Goal: Contribute content

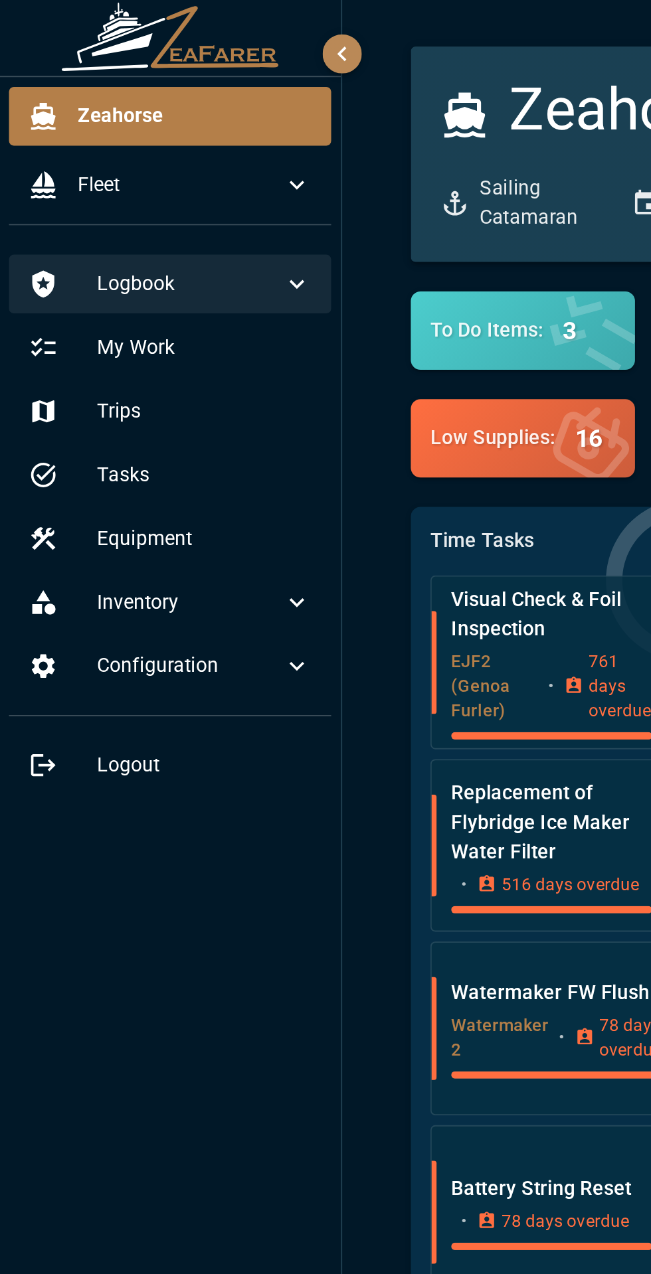
click at [134, 147] on div "Logbook" at bounding box center [92, 155] width 175 height 32
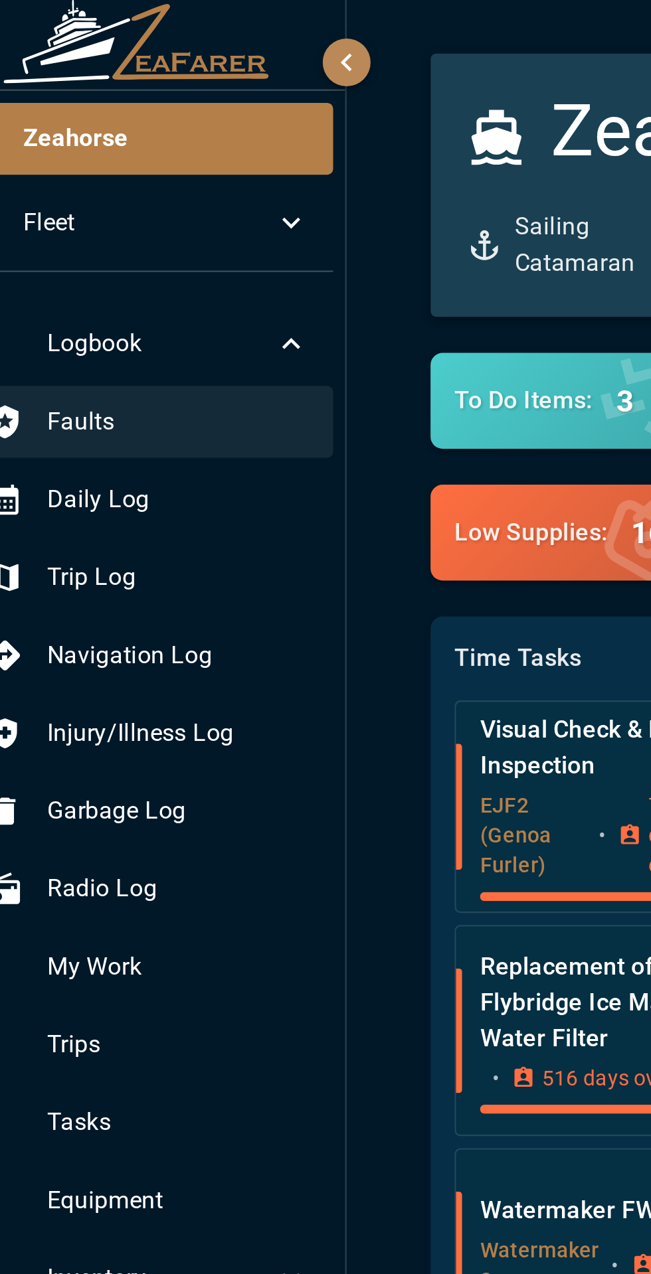
click at [54, 189] on span "Faults" at bounding box center [111, 190] width 116 height 16
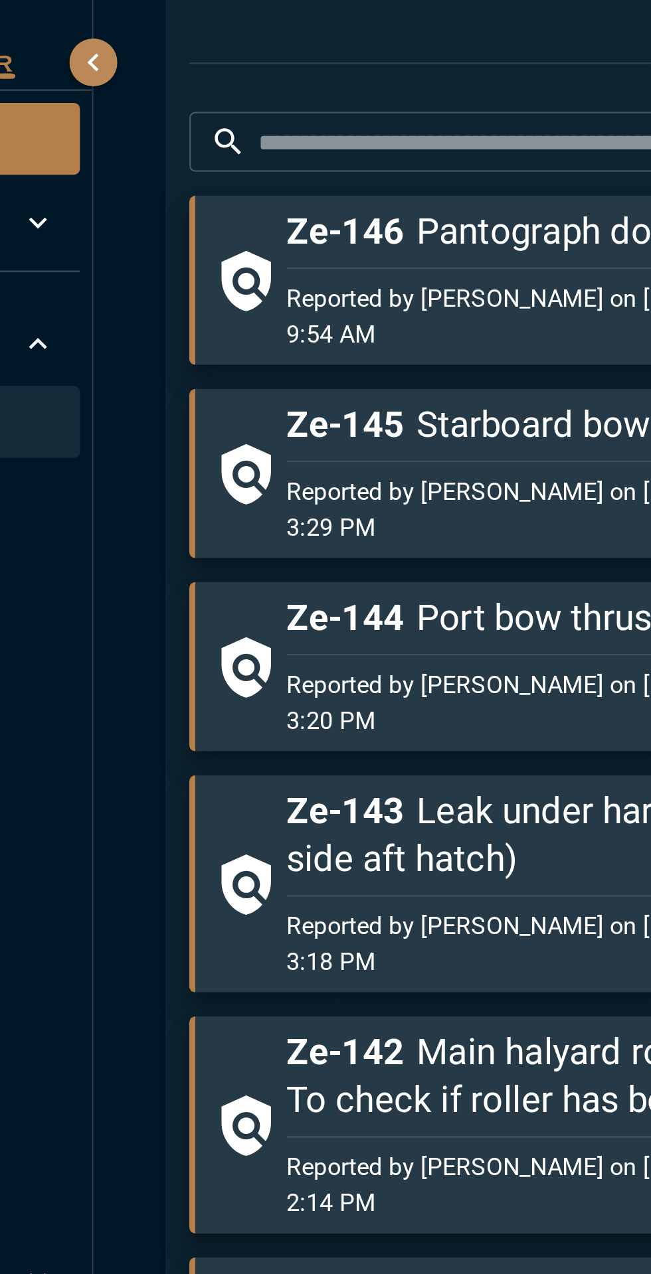
scroll to position [256, 0]
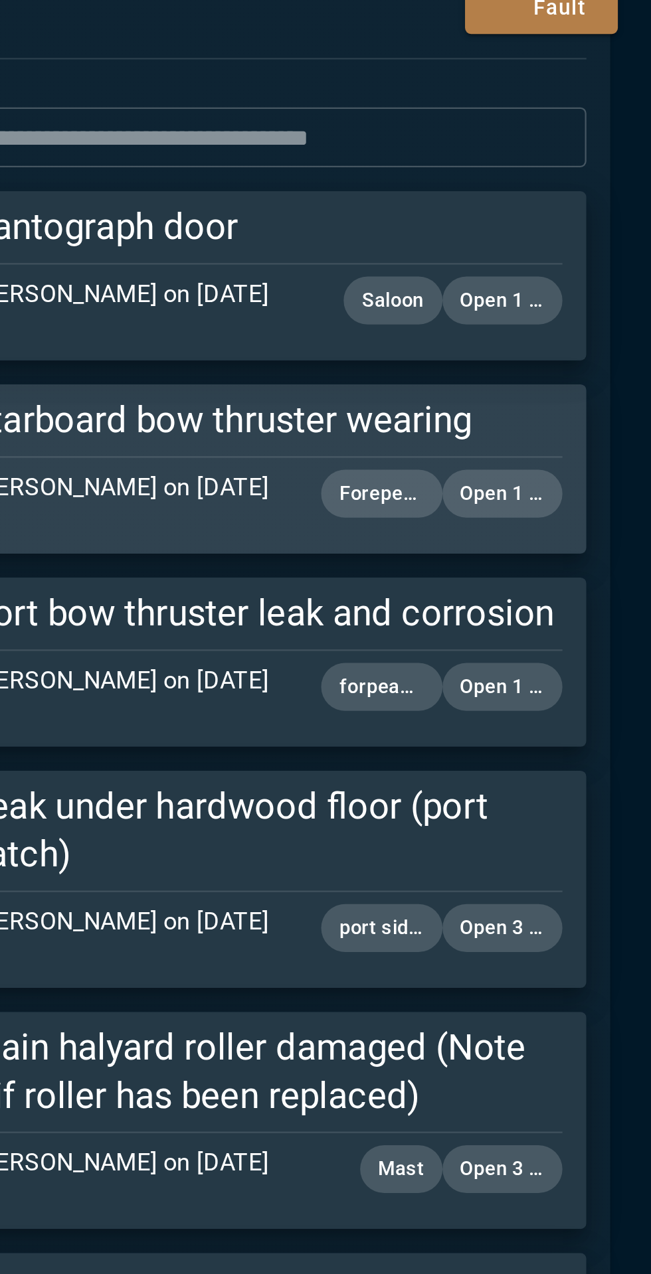
click at [394, 208] on div "Reported by Anrich Nothnagel on 8/30/2025, 3:29 PM Forepeak bildge Open 1 Day" at bounding box center [428, 224] width 325 height 37
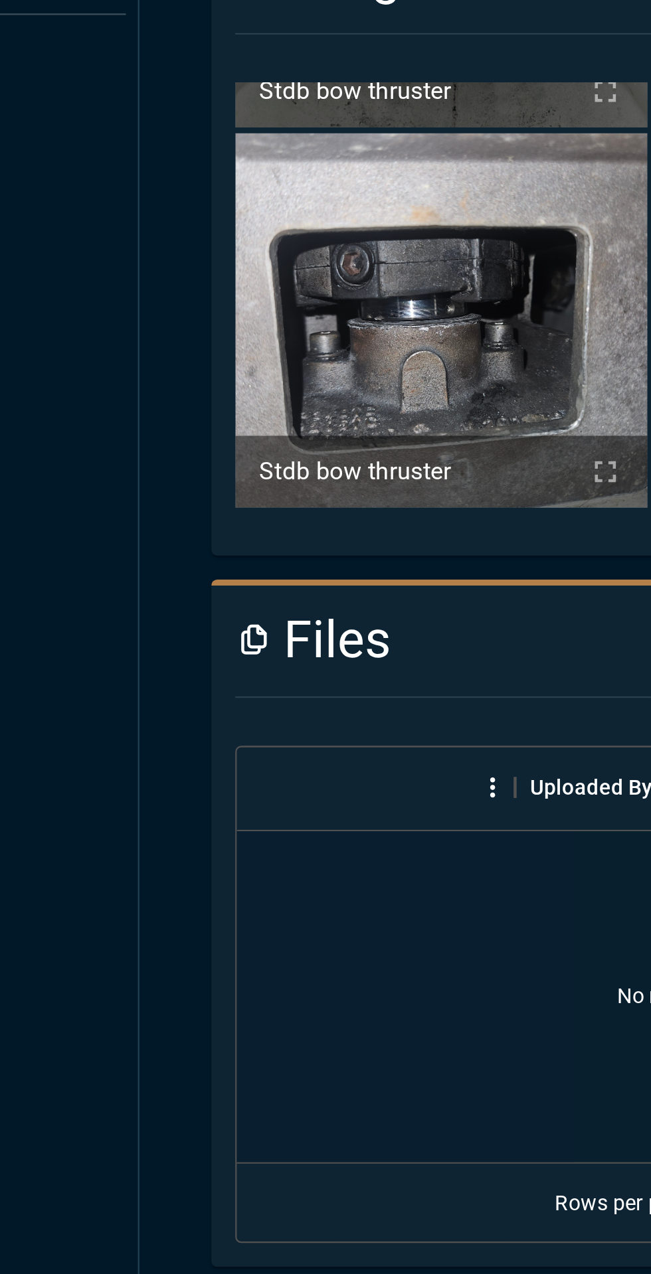
scroll to position [0, 325]
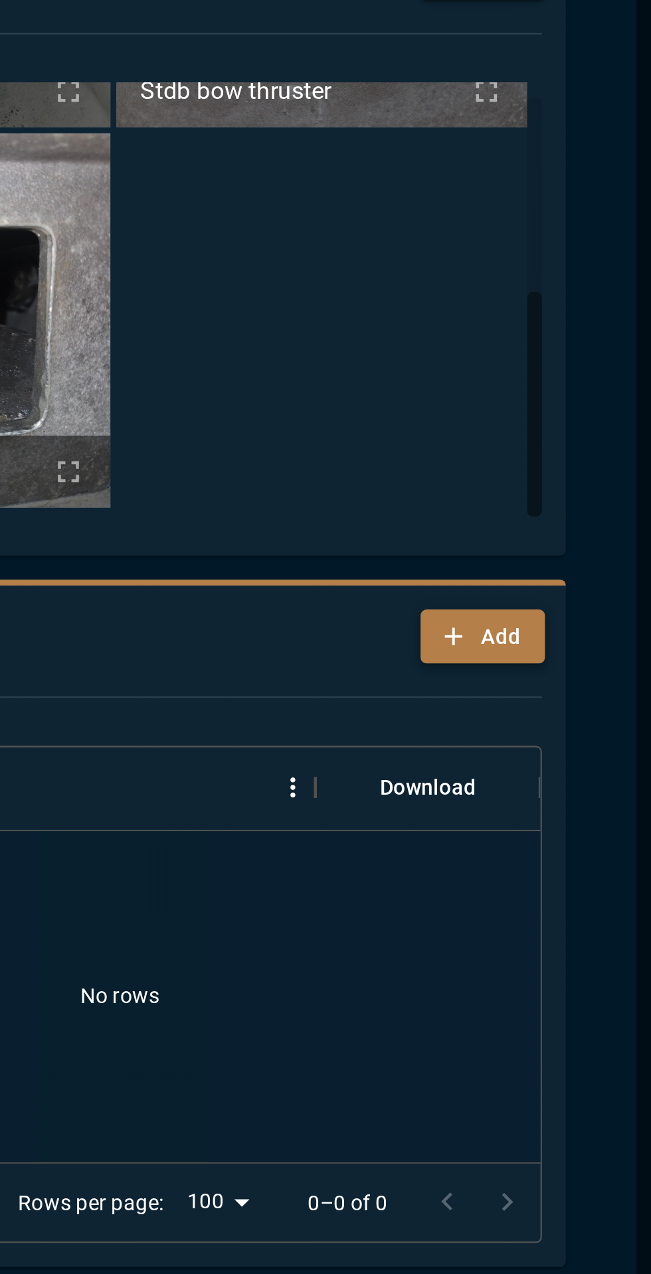
click at [576, 908] on button "Add" at bounding box center [575, 907] width 54 height 25
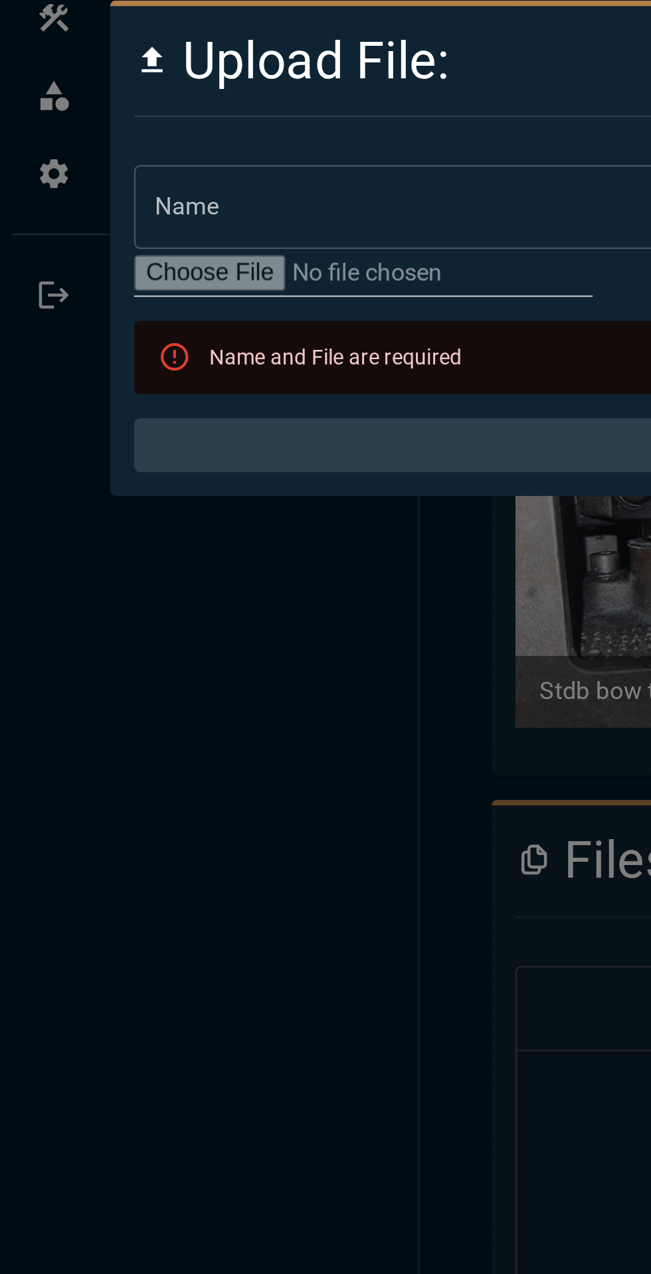
click at [135, 647] on input "file" at bounding box center [161, 648] width 203 height 21
type input "**********"
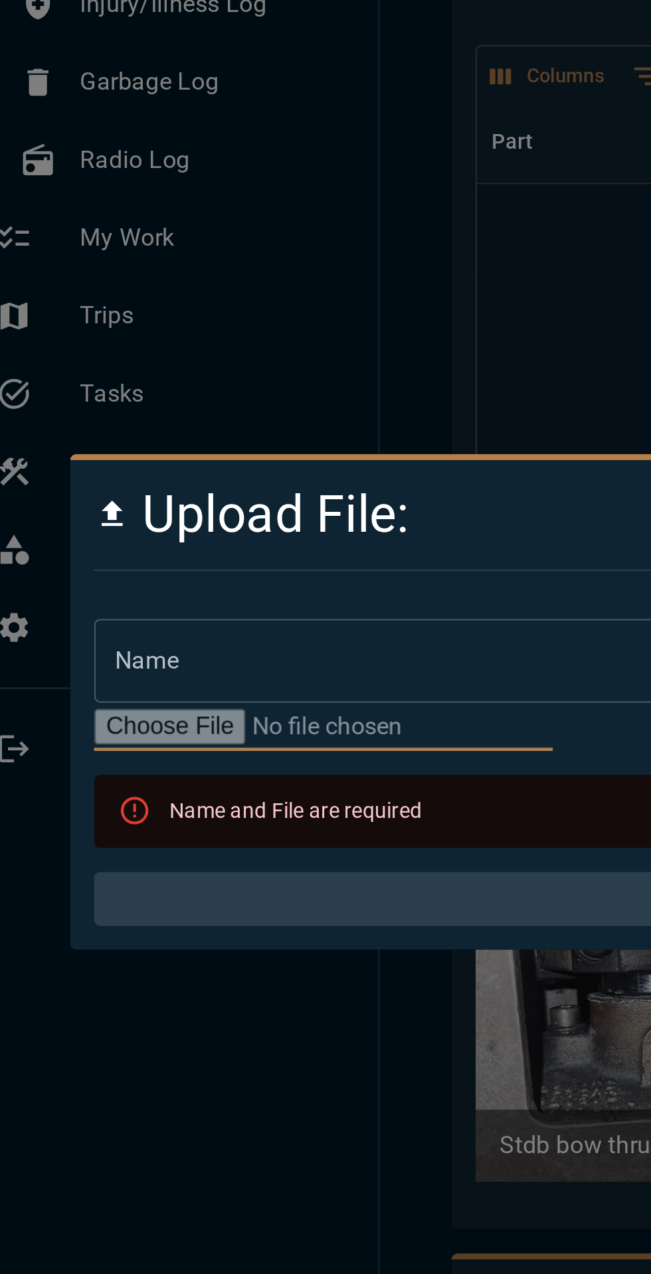
click at [196, 616] on input "Name" at bounding box center [326, 619] width 532 height 37
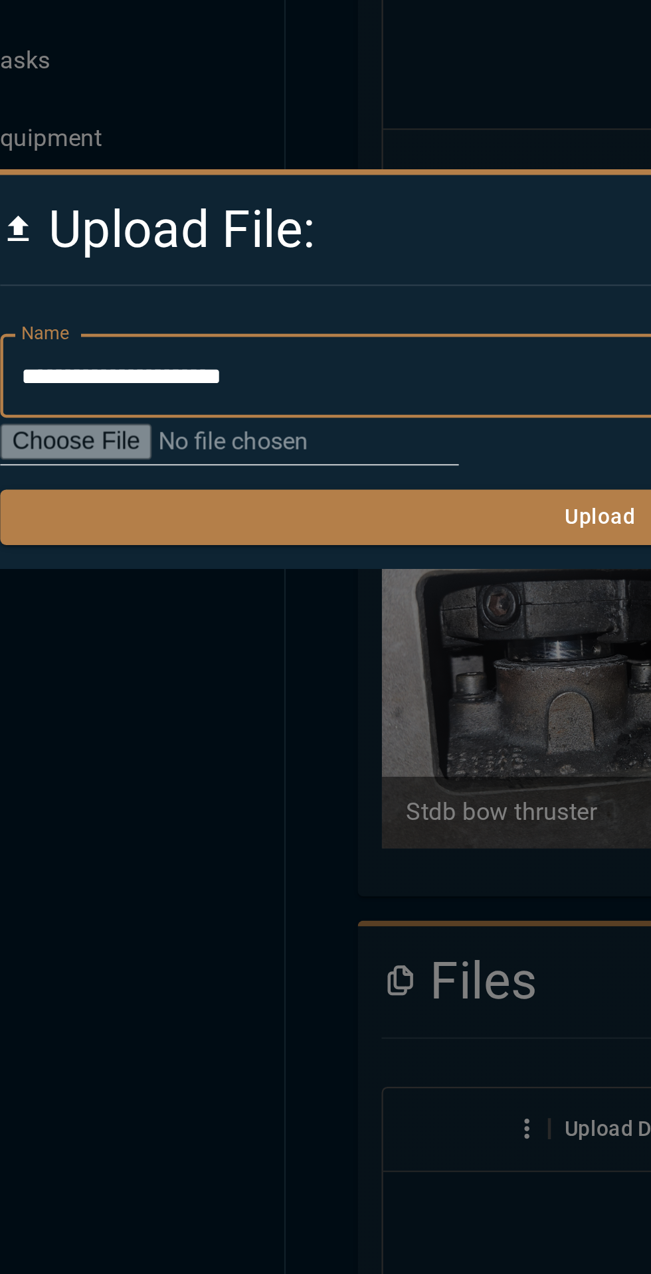
type input "**********"
click at [116, 701] on button "Upload" at bounding box center [326, 703] width 532 height 25
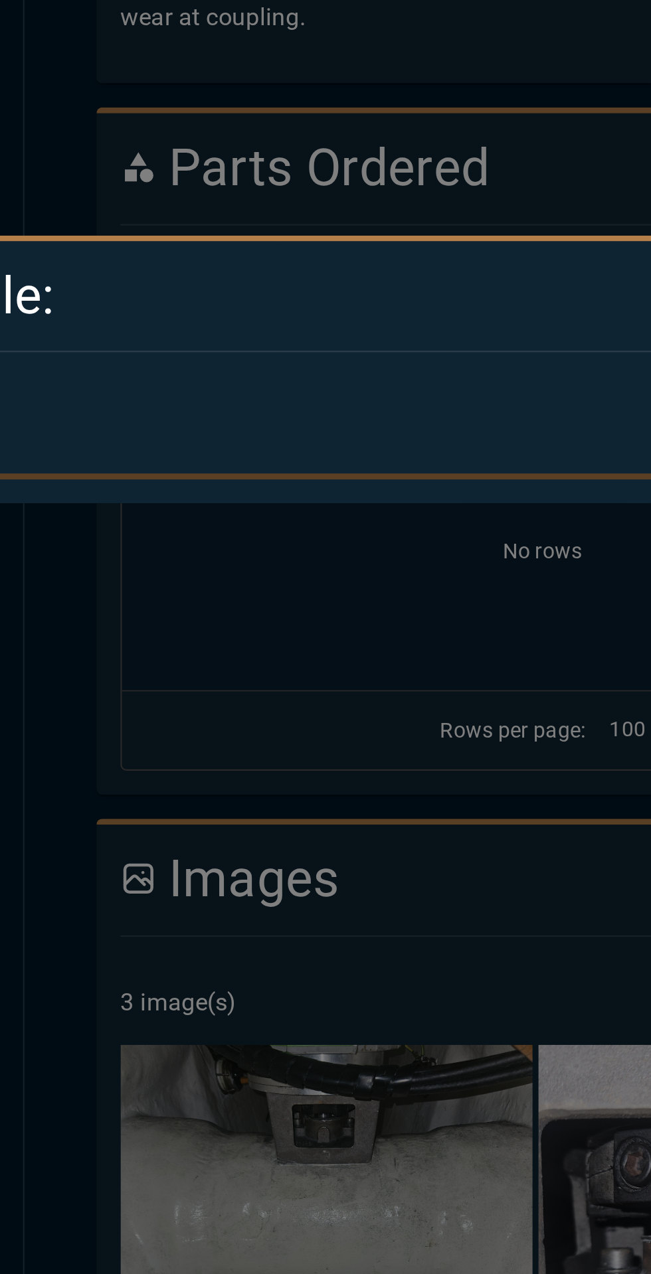
scroll to position [0, 325]
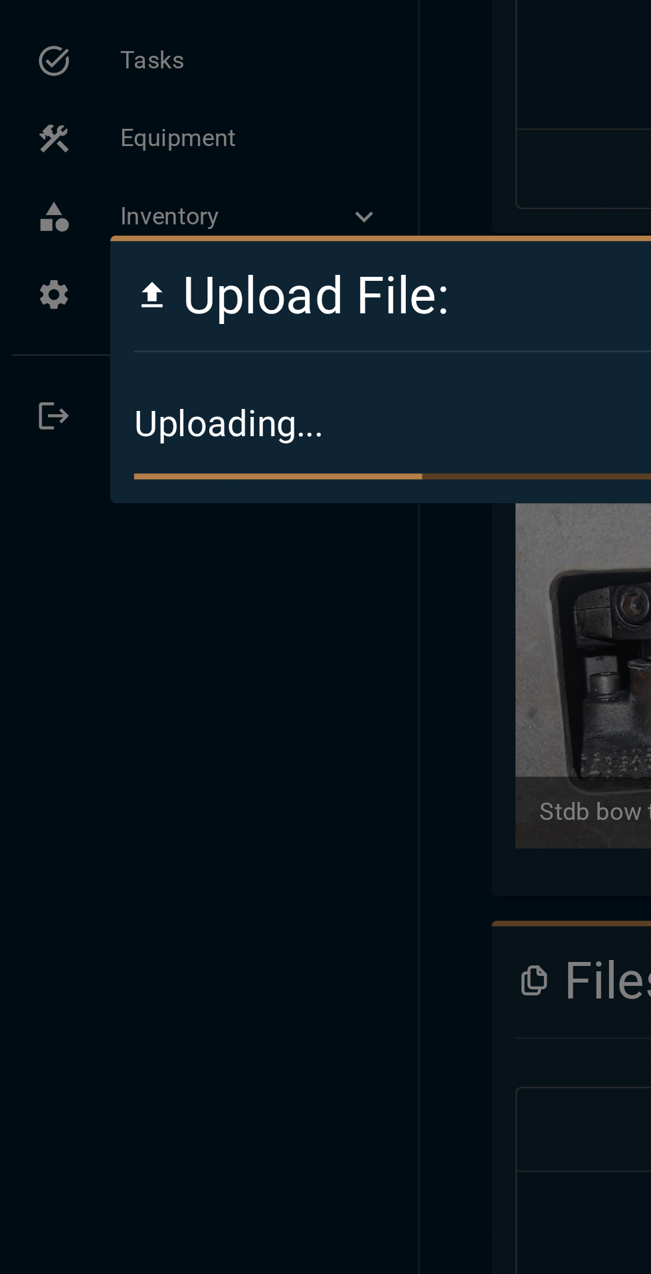
click at [120, 770] on div at bounding box center [325, 637] width 651 height 1274
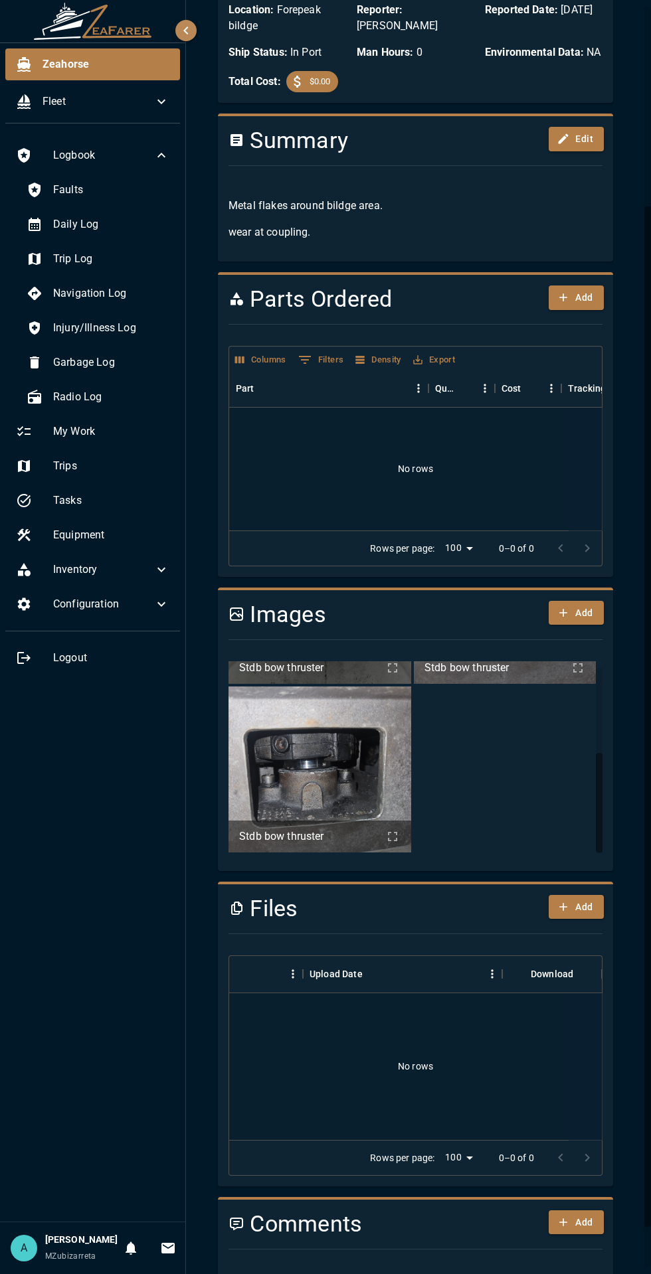
scroll to position [0, 0]
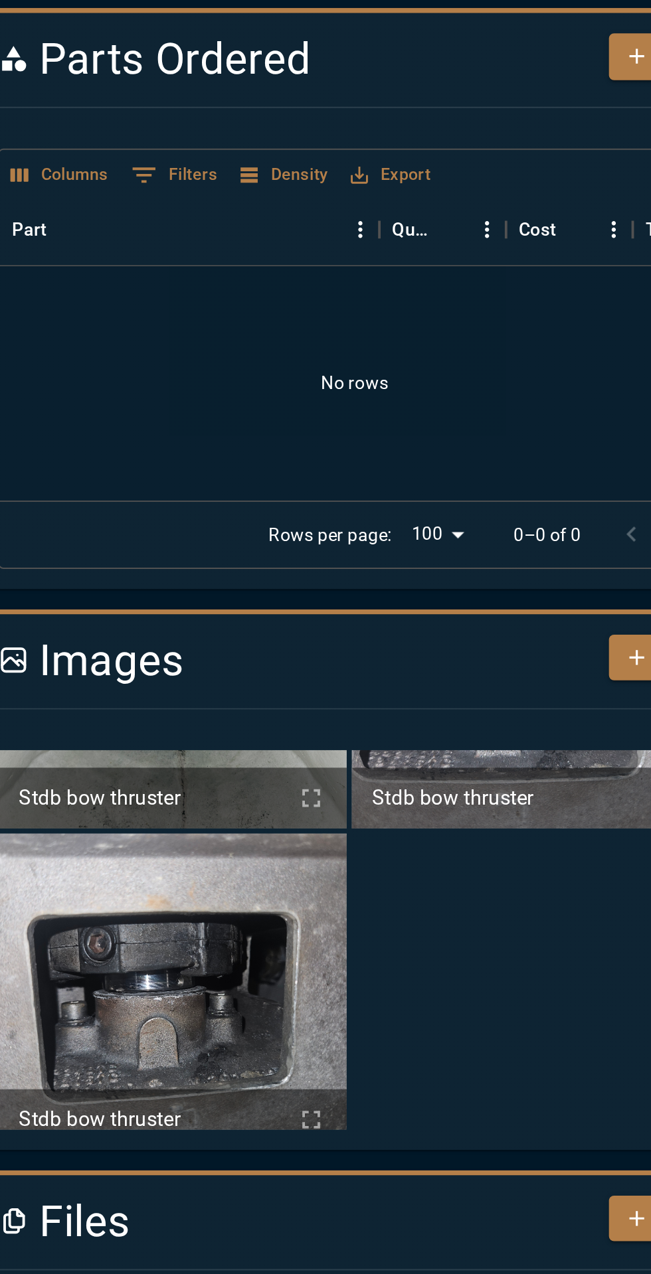
scroll to position [160, 0]
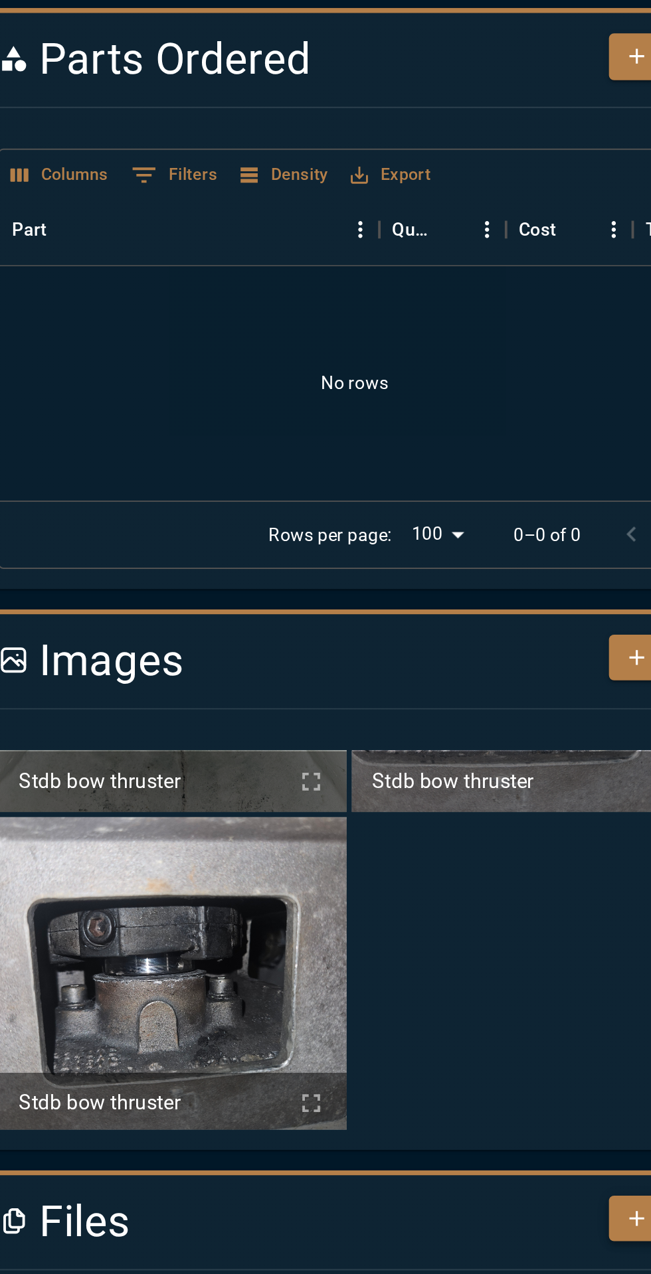
click at [554, 964] on button "Add" at bounding box center [575, 962] width 54 height 25
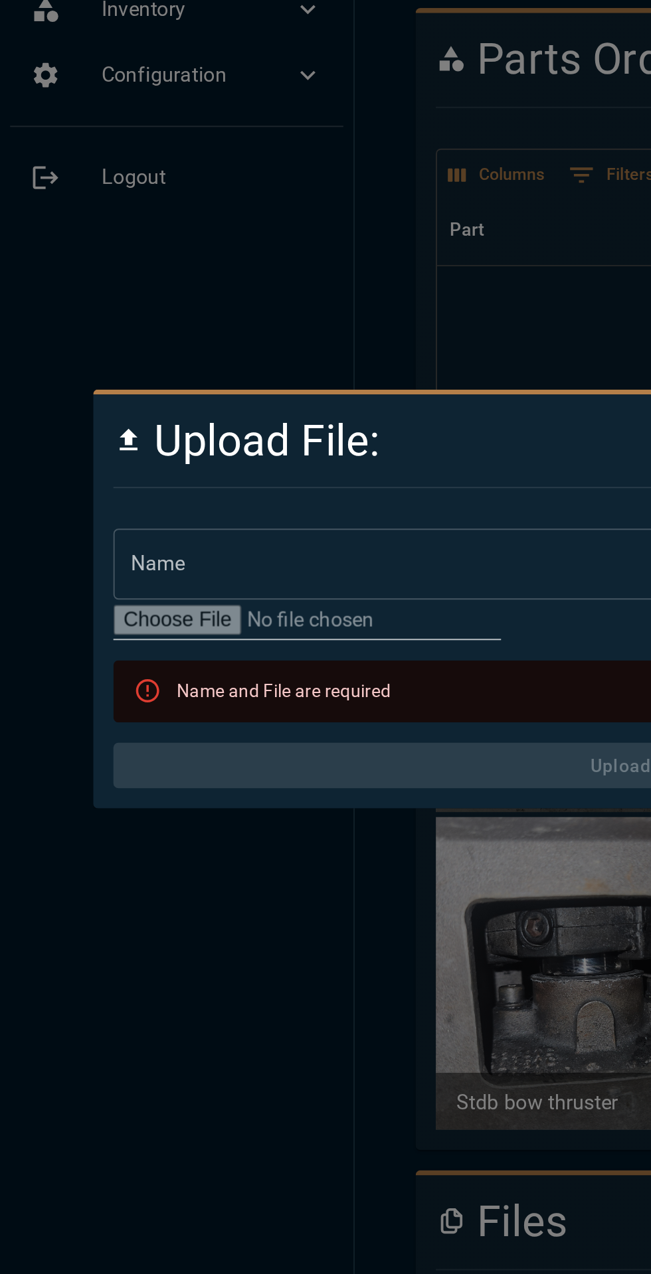
click at [195, 651] on input "file" at bounding box center [161, 648] width 203 height 21
type input "**********"
click at [244, 616] on input "Name" at bounding box center [326, 619] width 532 height 37
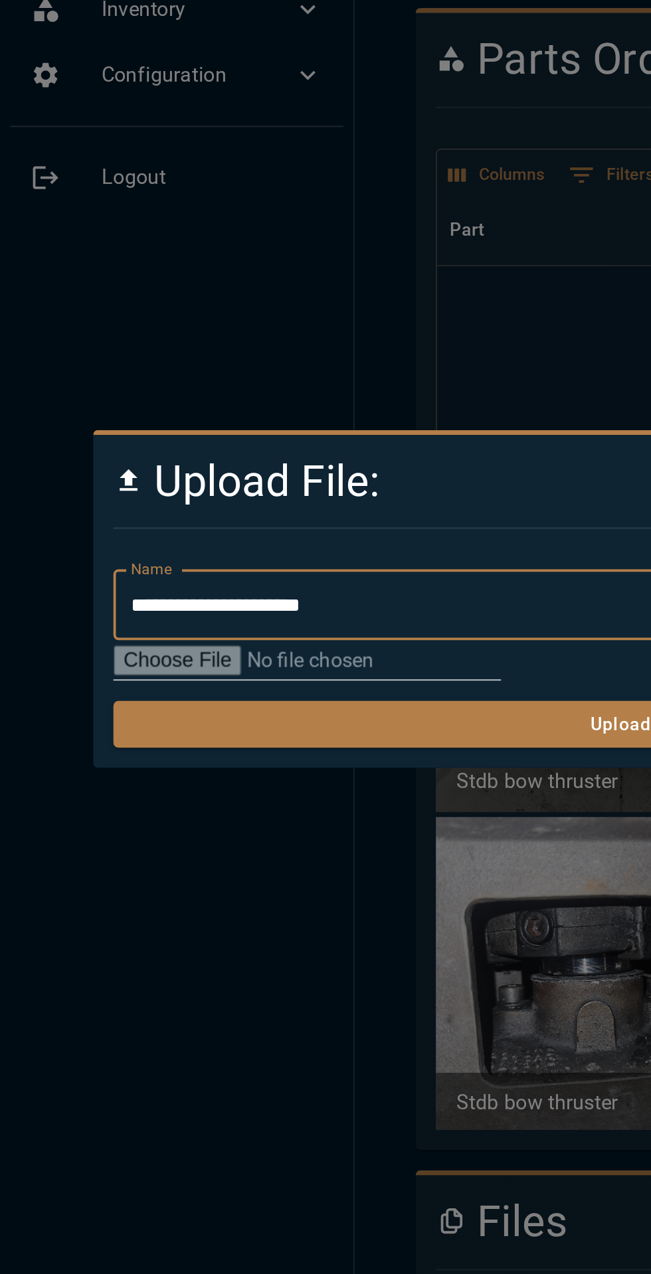
type input "**********"
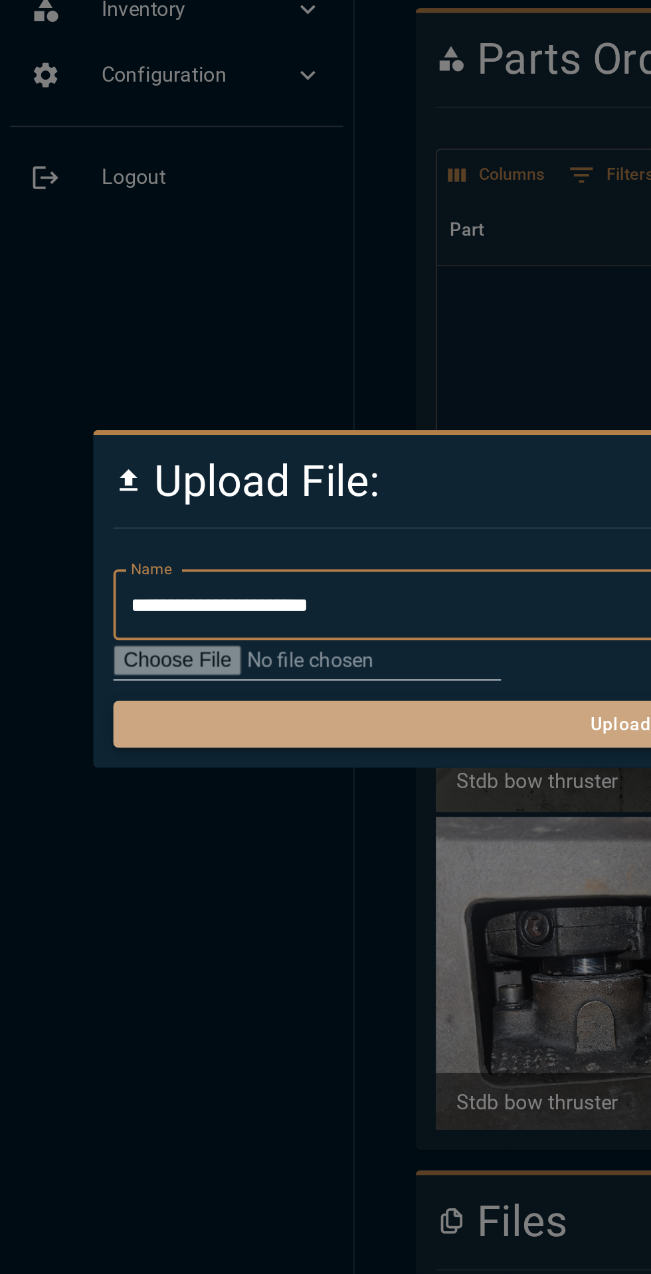
click at [294, 707] on button "Upload" at bounding box center [326, 703] width 532 height 25
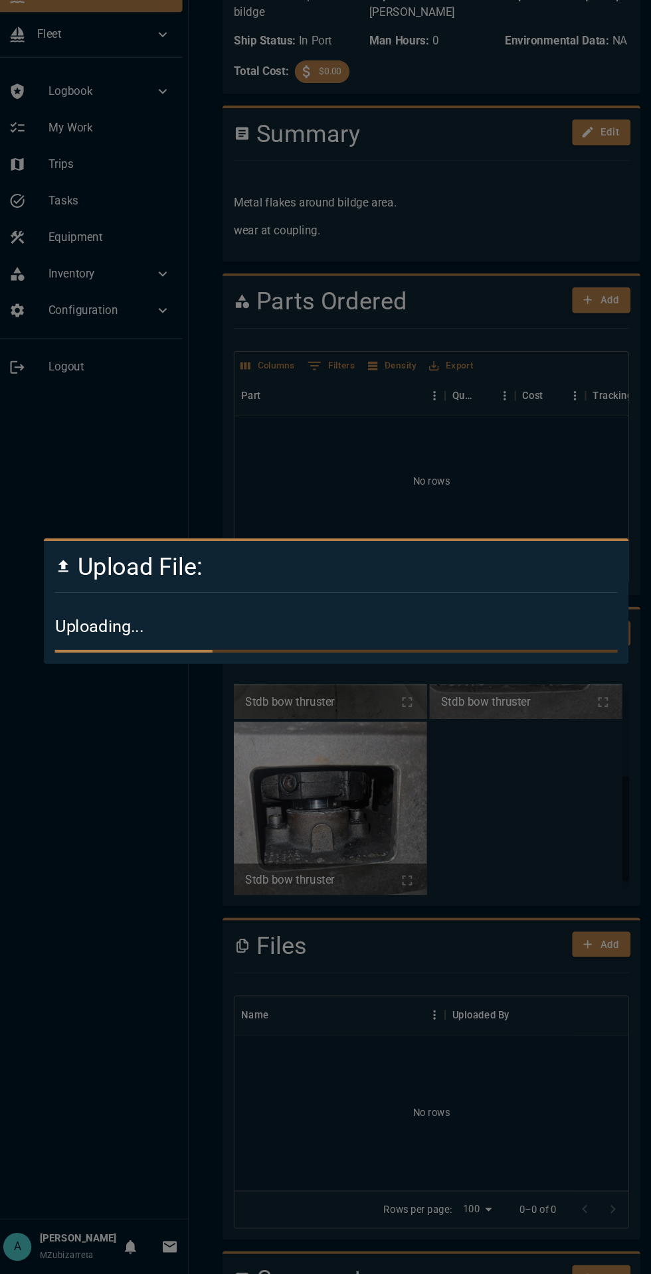
scroll to position [0, 0]
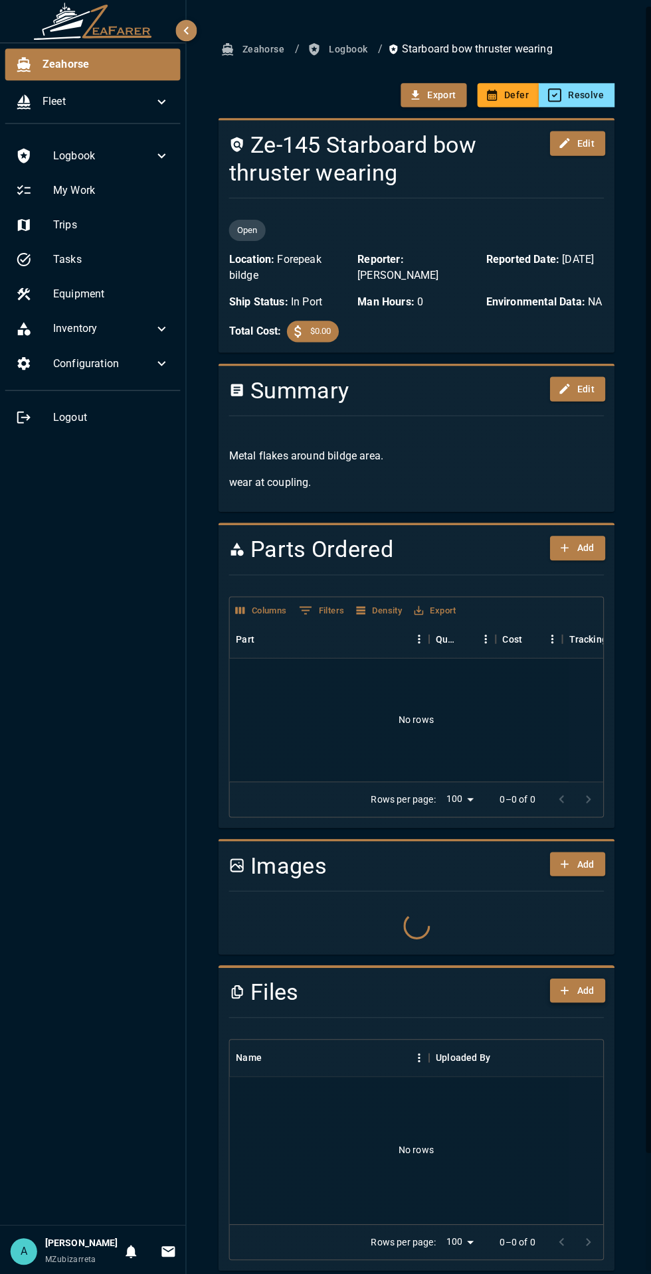
click at [584, 987] on button "Add" at bounding box center [575, 988] width 54 height 25
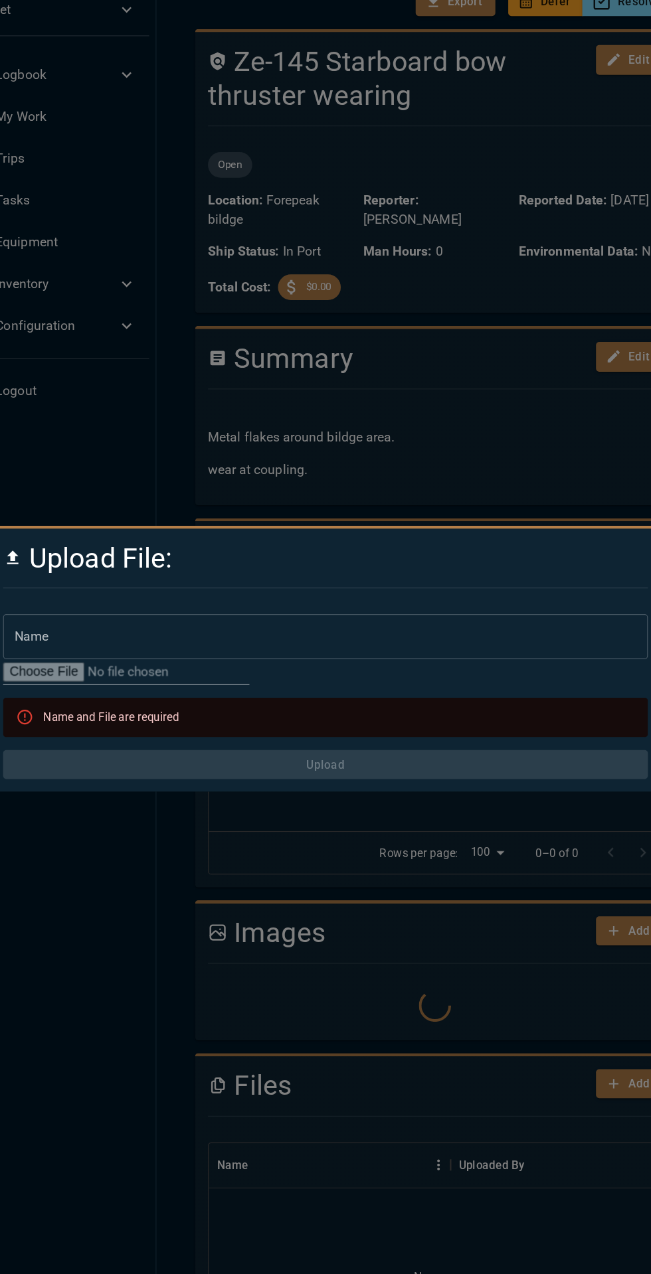
click at [202, 649] on input "file" at bounding box center [161, 648] width 203 height 21
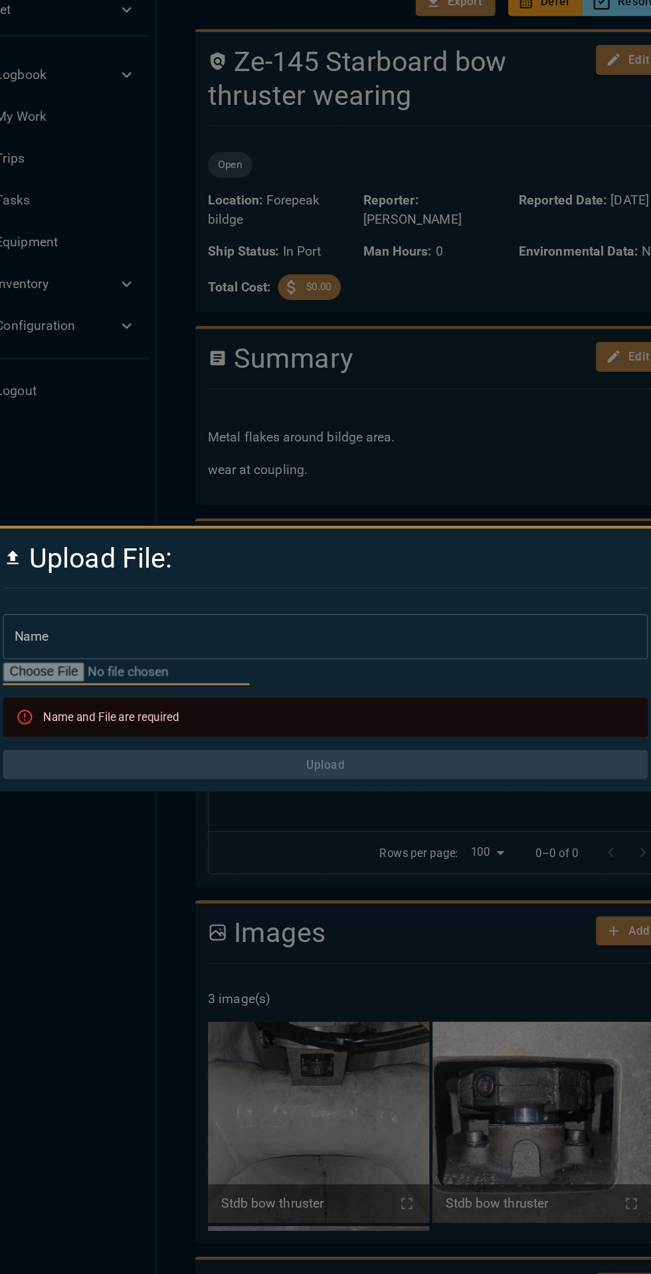
click at [220, 653] on input "file" at bounding box center [161, 648] width 203 height 21
type input "**********"
click at [195, 616] on input "Name" at bounding box center [326, 619] width 532 height 37
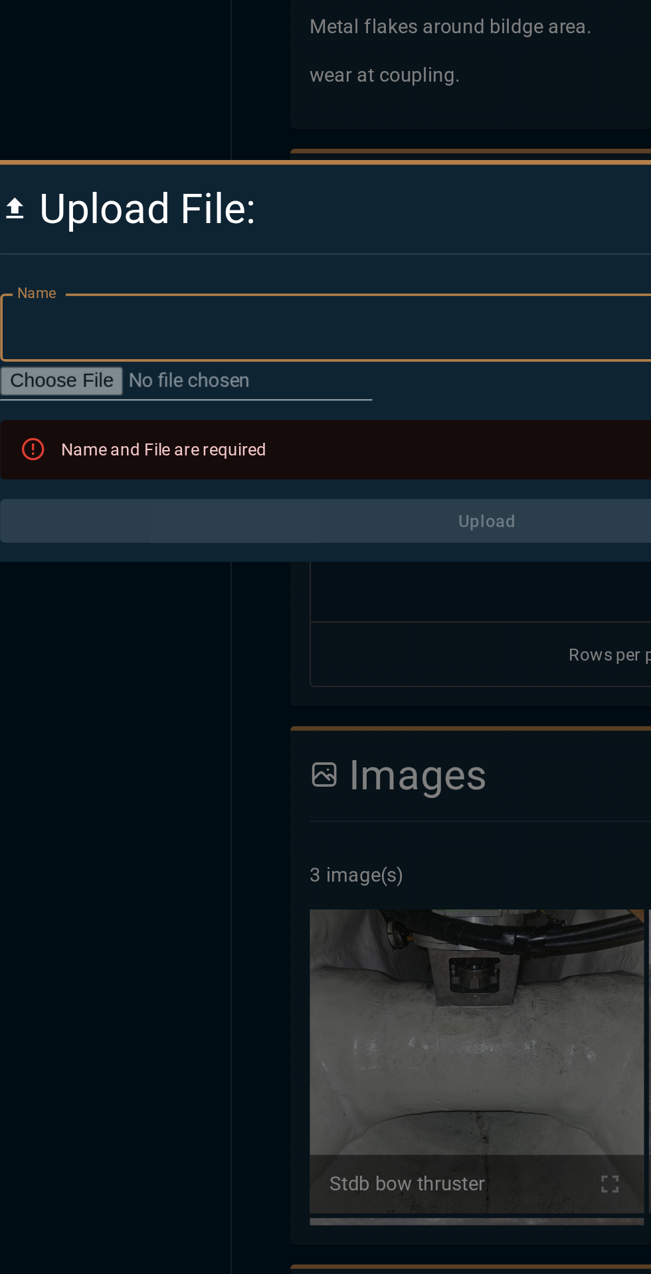
type input "**********"
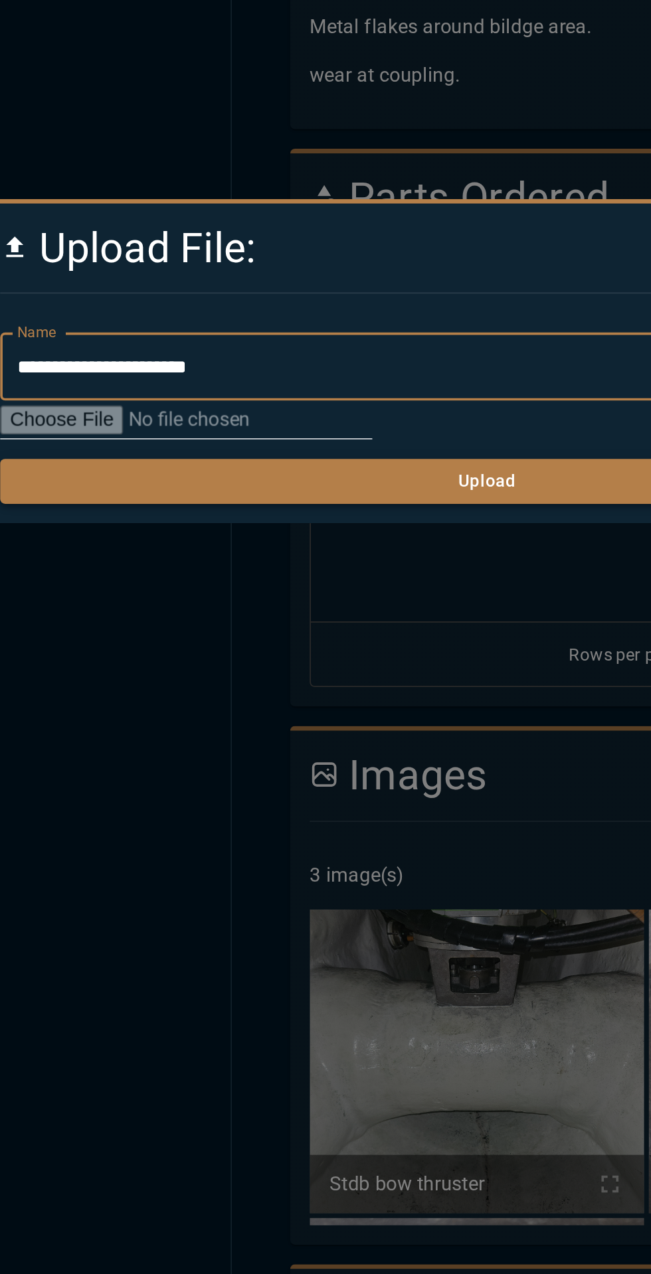
click at [346, 704] on button "Upload" at bounding box center [326, 703] width 532 height 25
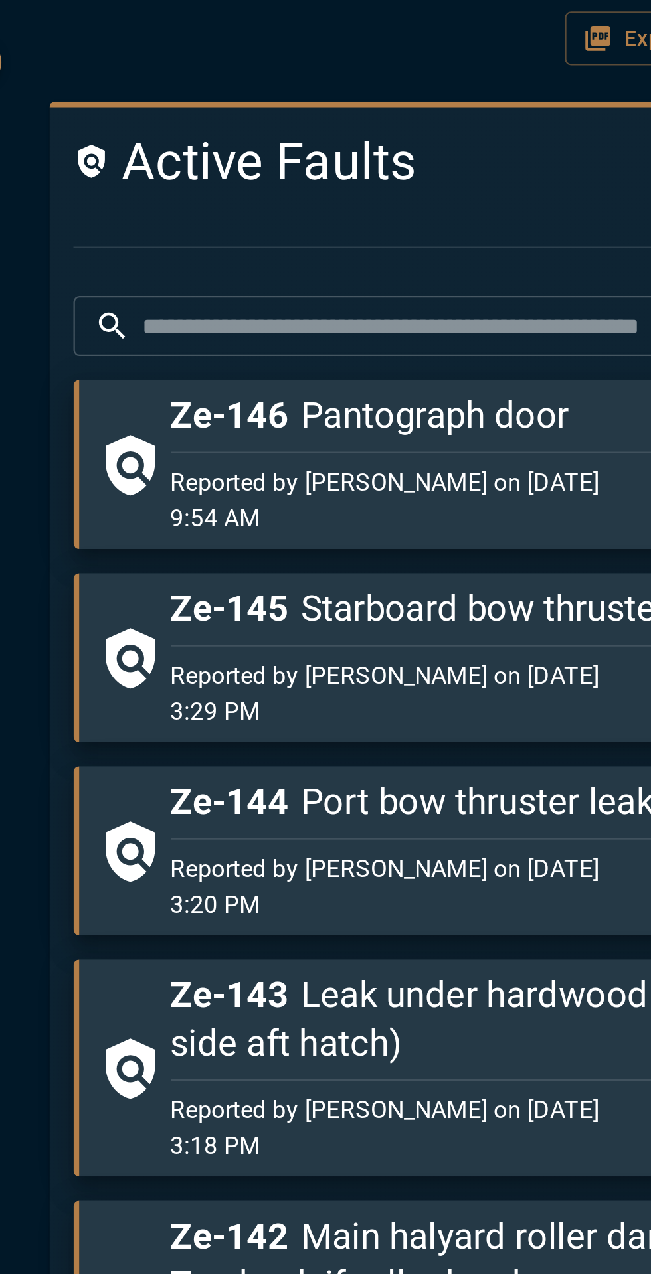
scroll to position [174, 0]
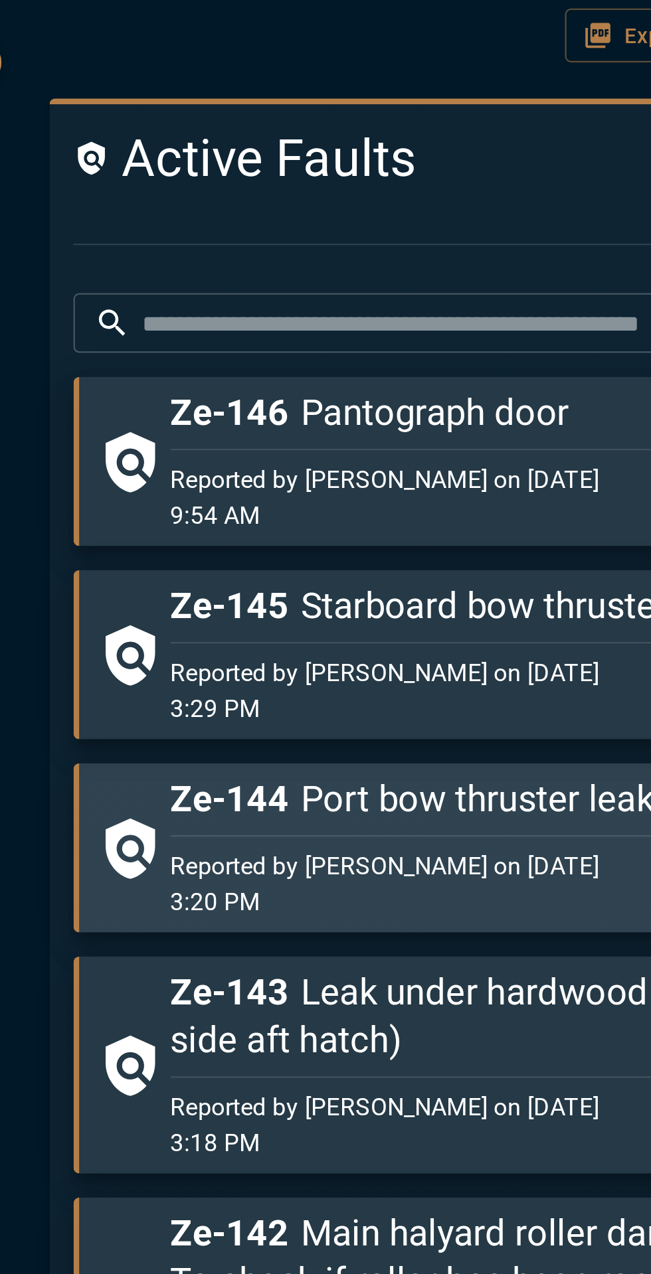
click at [322, 356] on span "Ze-144" at bounding box center [298, 357] width 52 height 19
